Goal: Complete application form

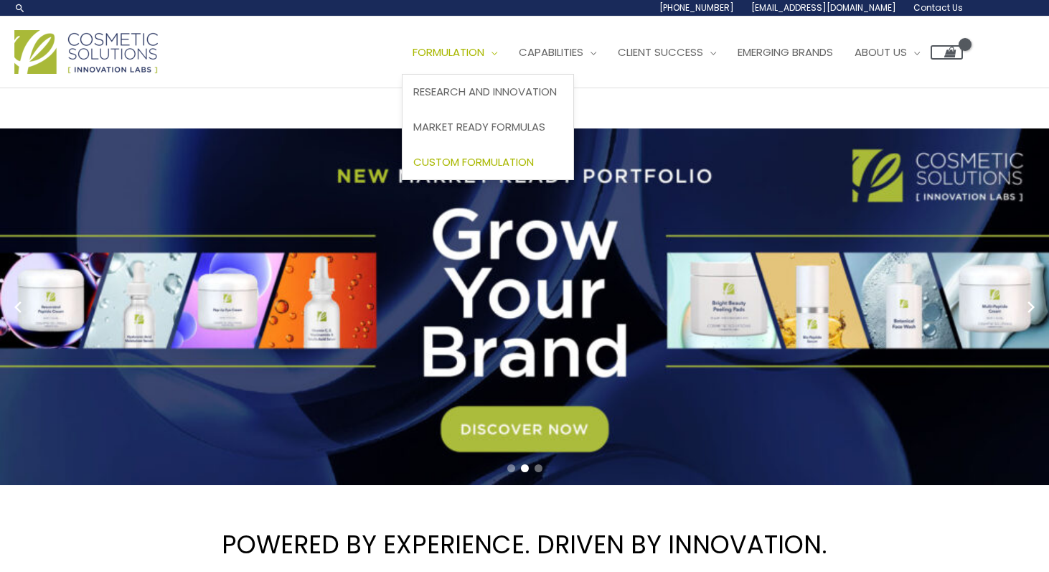
click at [482, 156] on span "Custom Formulation" at bounding box center [473, 161] width 121 height 15
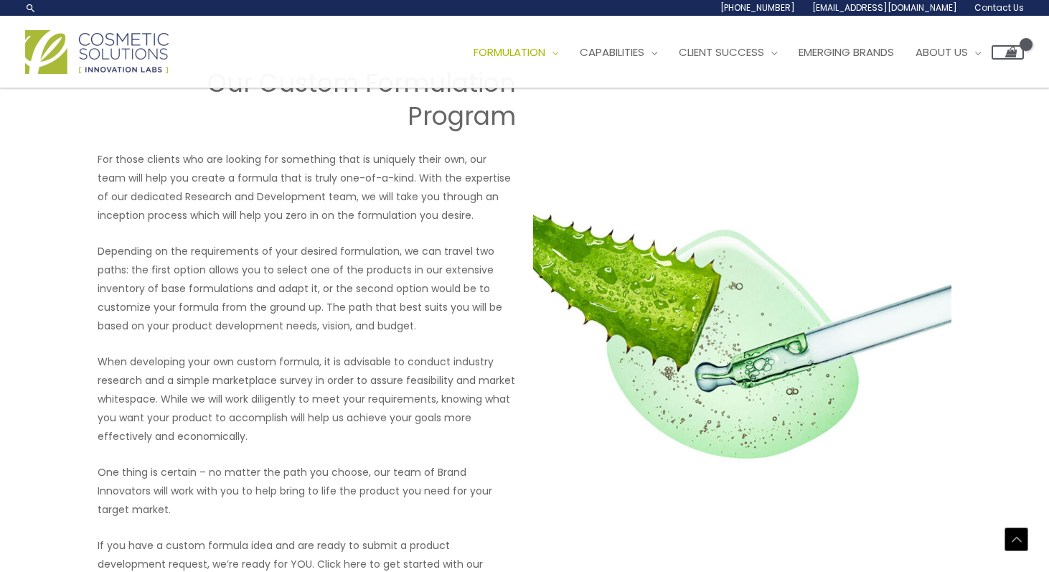
scroll to position [1688, 0]
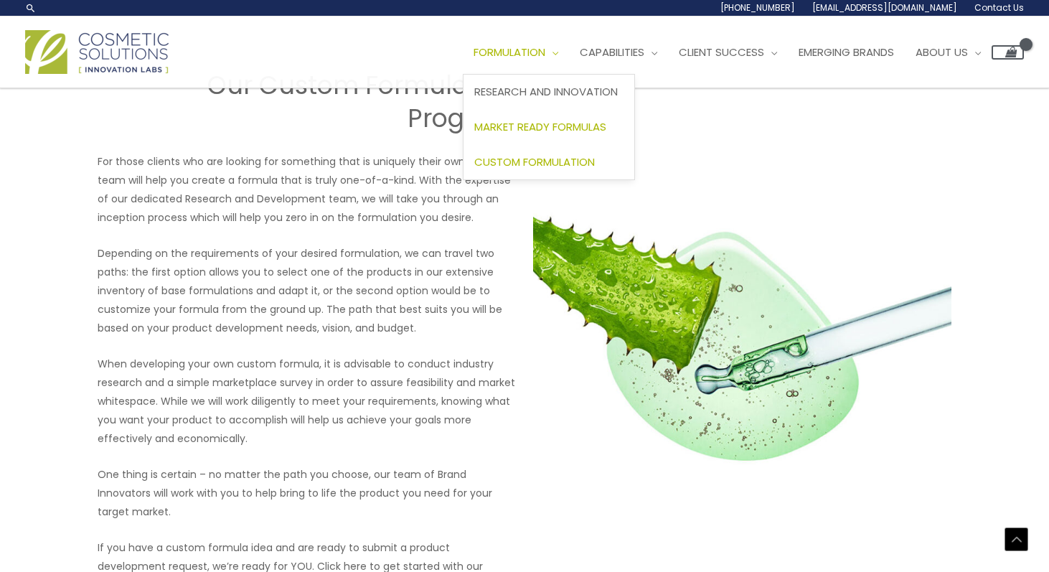
click at [518, 129] on span "Market Ready Formulas" at bounding box center [540, 126] width 132 height 15
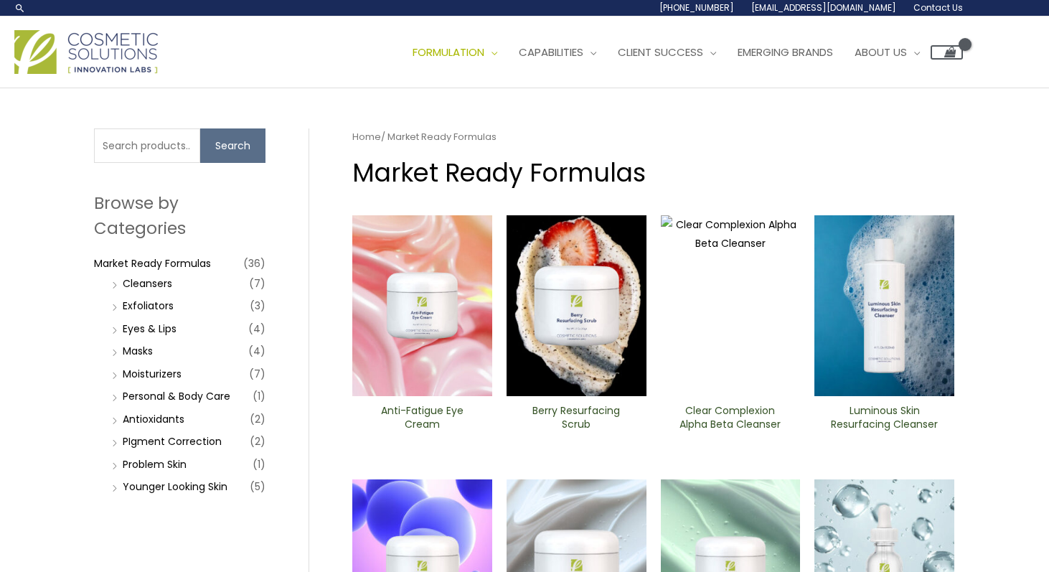
click at [183, 285] on li "Cleansers (7)" at bounding box center [186, 283] width 157 height 20
click at [166, 286] on link "Cleansers" at bounding box center [148, 283] width 50 height 14
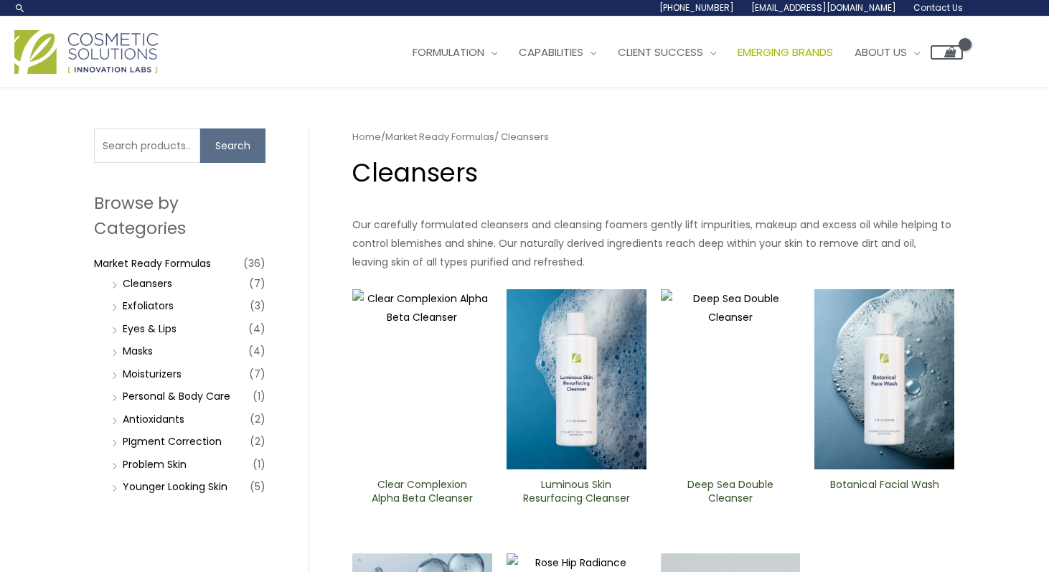
click at [830, 52] on span "Emerging Brands" at bounding box center [785, 51] width 95 height 15
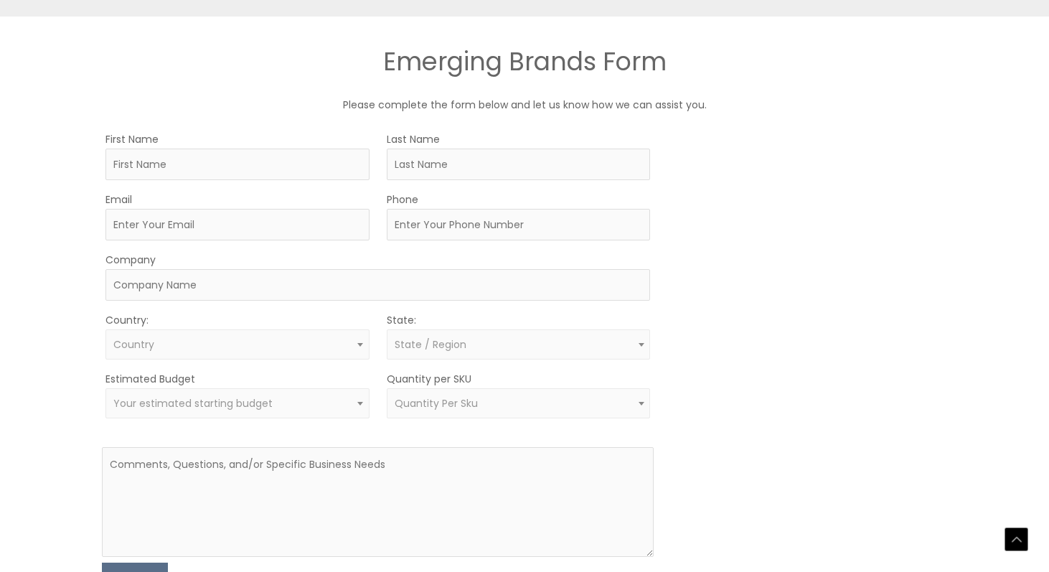
scroll to position [820, 0]
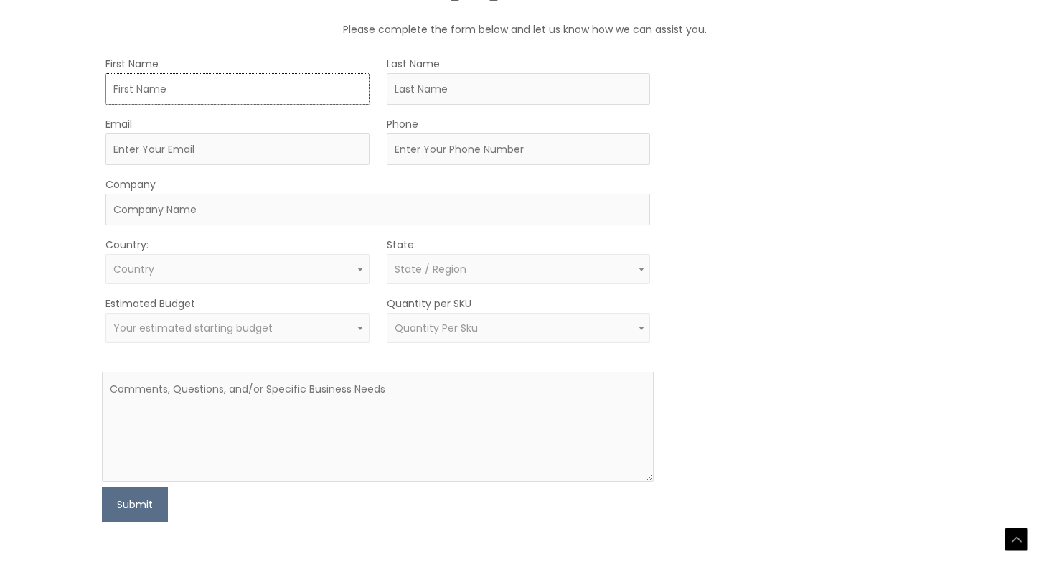
click at [180, 91] on input "First Name" at bounding box center [237, 89] width 264 height 32
type input "Jinny"
type input "Hayman"
type input "info@sticklerproofreading.com"
type input "3238778853"
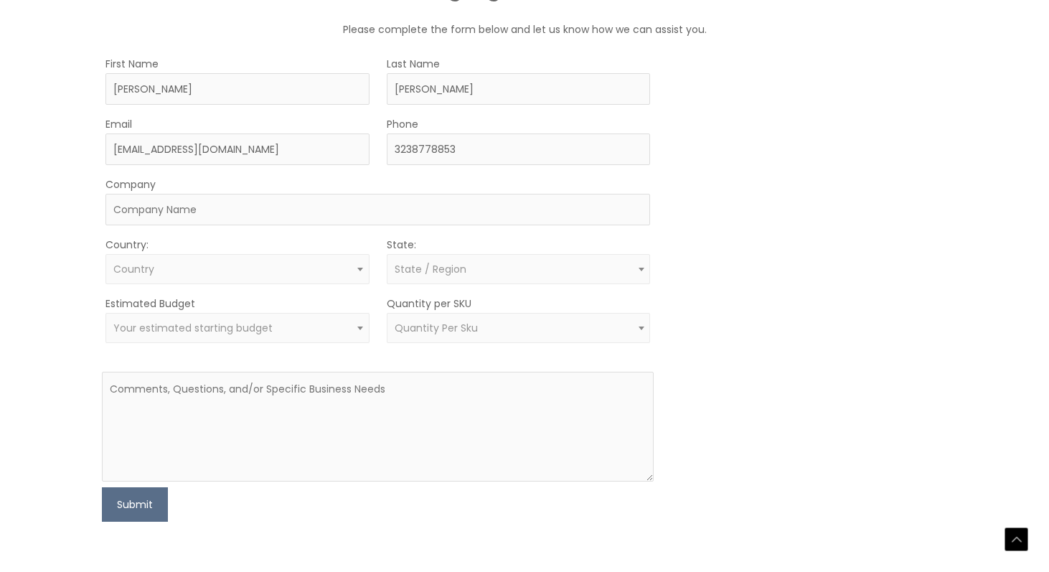
select select "United States"
select select "North Carolina"
click at [188, 151] on input "info@sticklerproofreading.com" at bounding box center [237, 149] width 264 height 32
drag, startPoint x: 292, startPoint y: 150, endPoint x: 10, endPoint y: 149, distance: 282.0
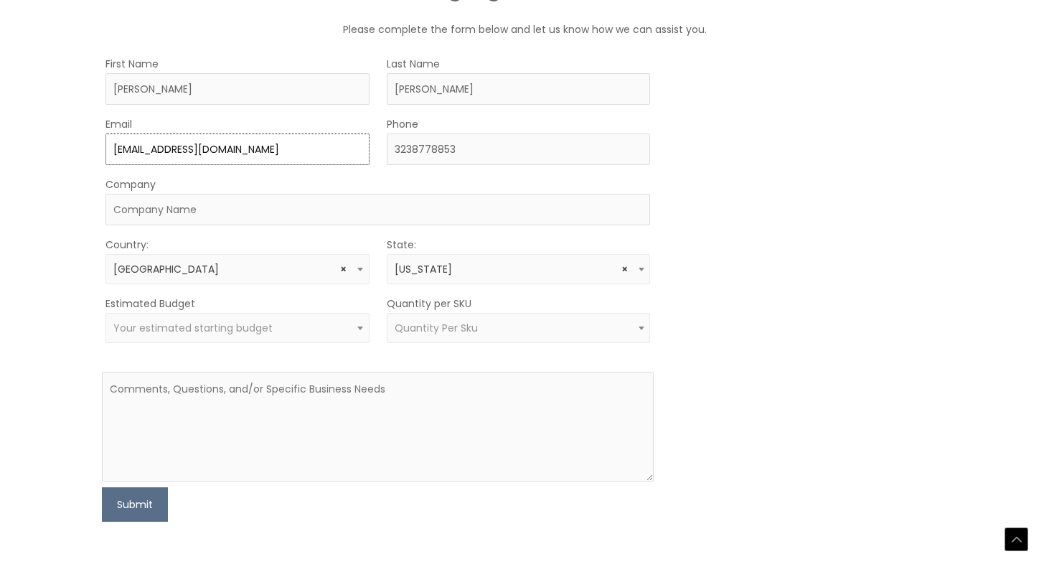
type input "jinnyhayman@gmail.com"
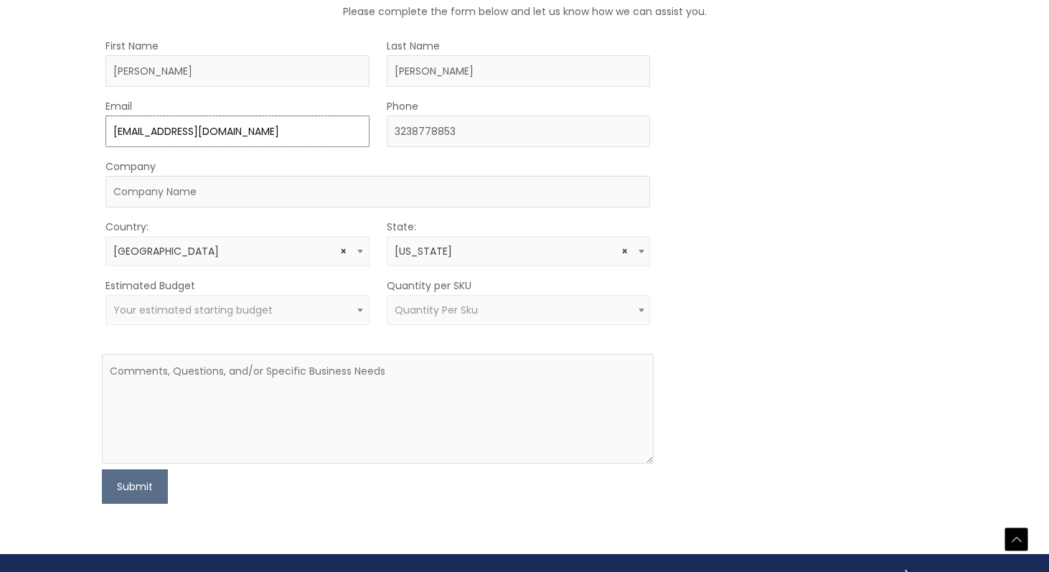
scroll to position [845, 0]
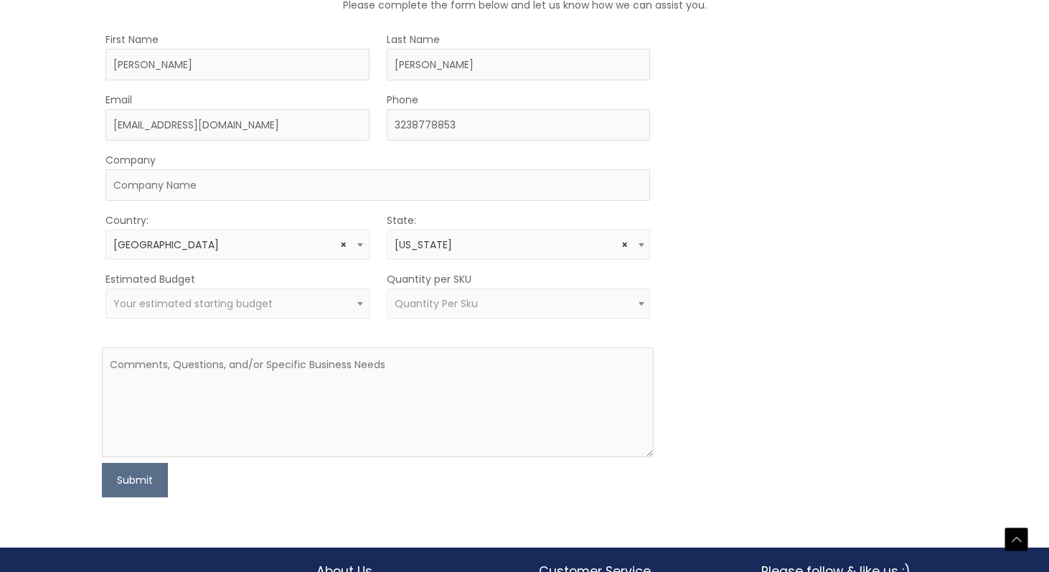
click at [436, 302] on span "Quantity Per Sku" at bounding box center [436, 303] width 83 height 14
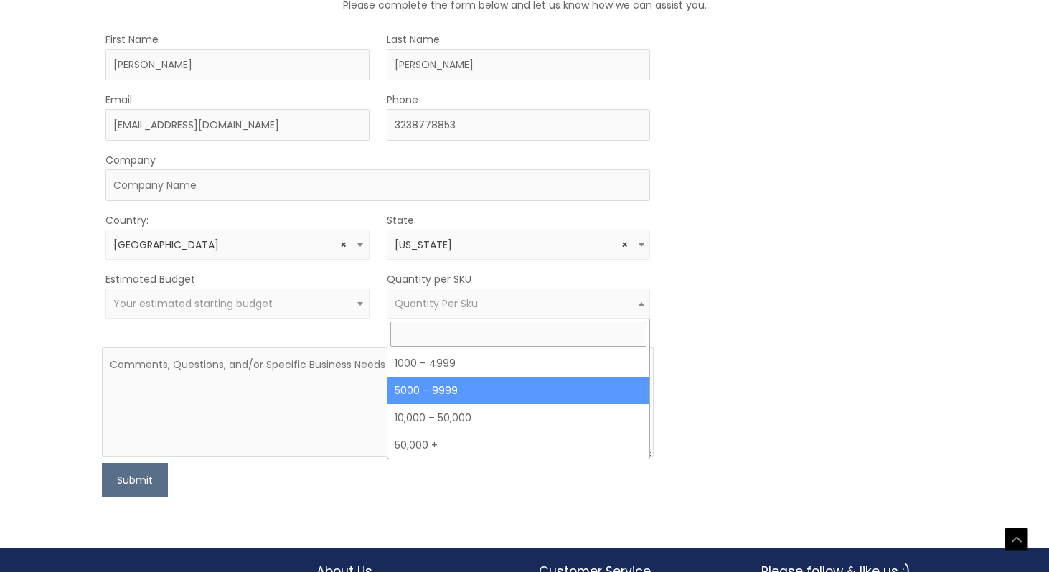
click at [745, 387] on div "MOQ TRIGGER STEP 2 TRIGGER" at bounding box center [809, 263] width 276 height 467
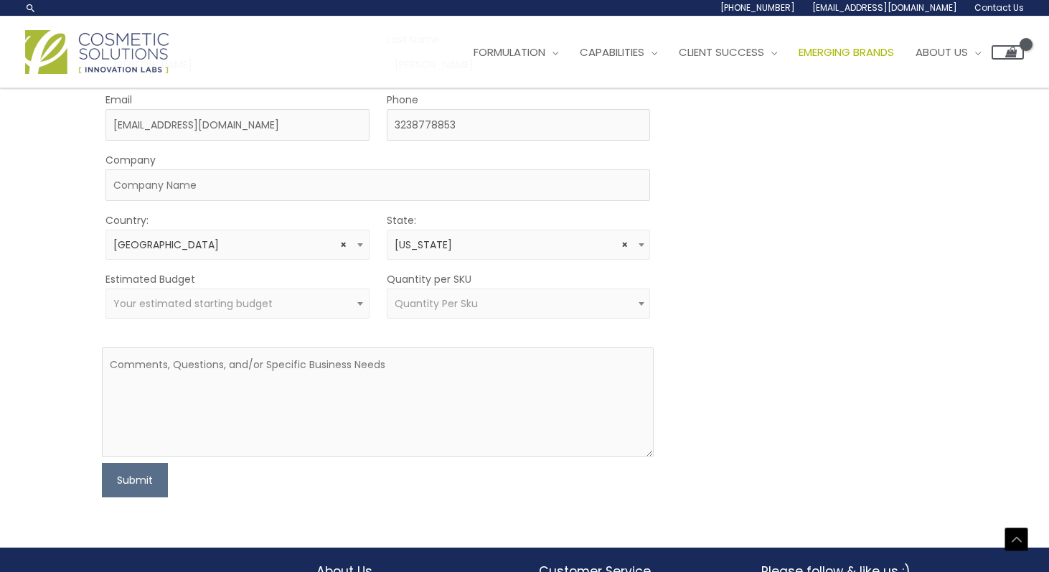
scroll to position [0, 0]
